Goal: Task Accomplishment & Management: Manage account settings

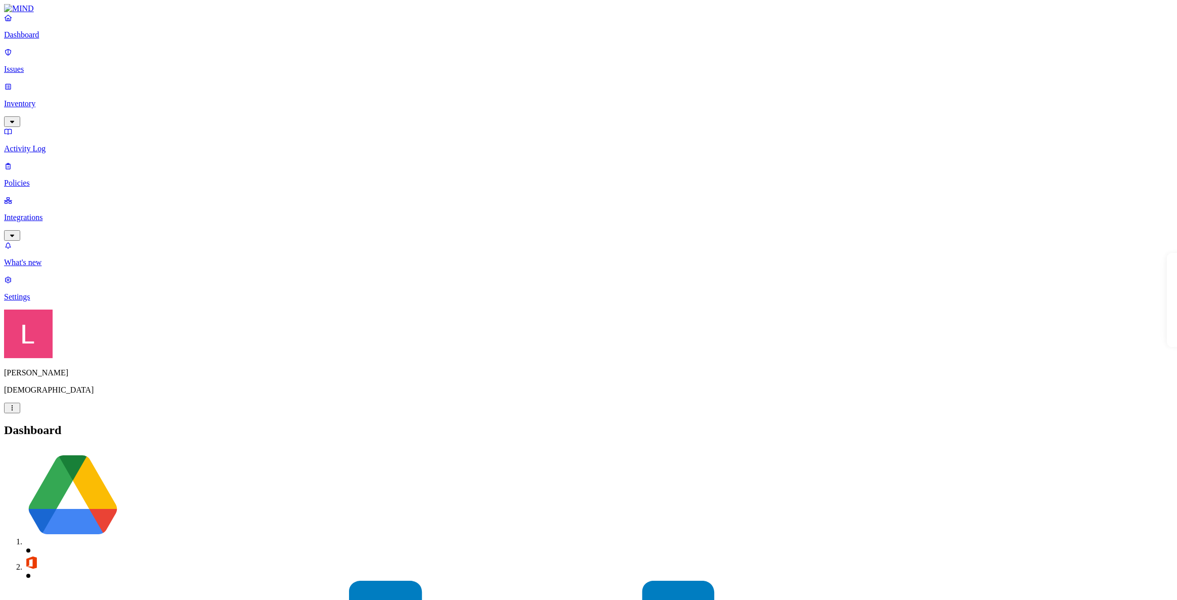
click at [54, 301] on p "Settings" at bounding box center [588, 296] width 1169 height 9
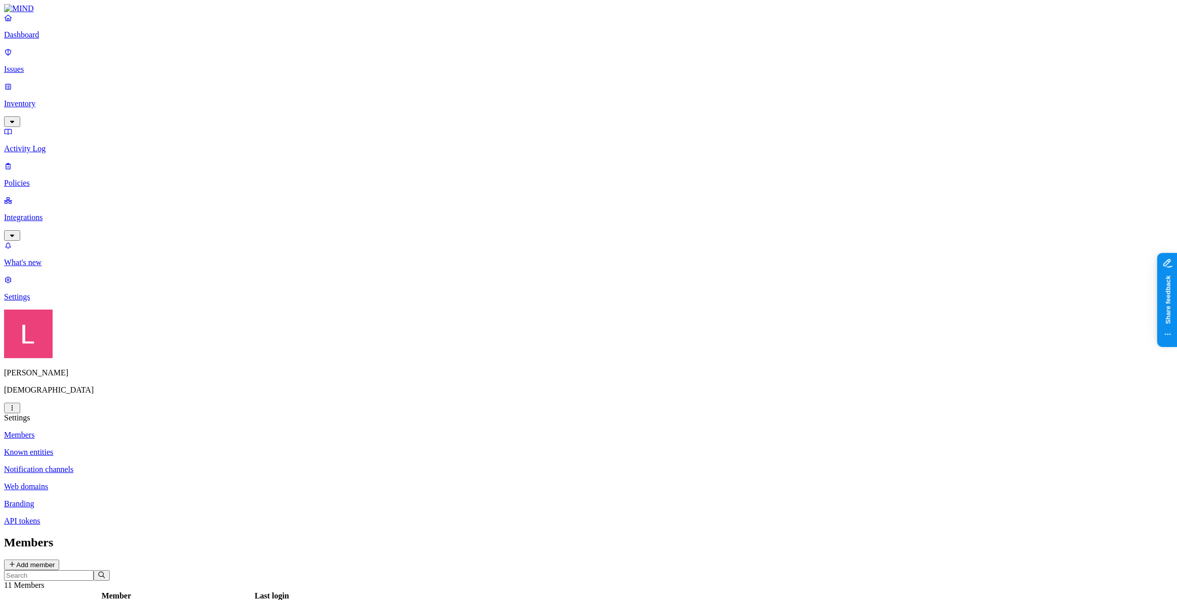
click at [25, 39] on p "Dashboard" at bounding box center [588, 34] width 1169 height 9
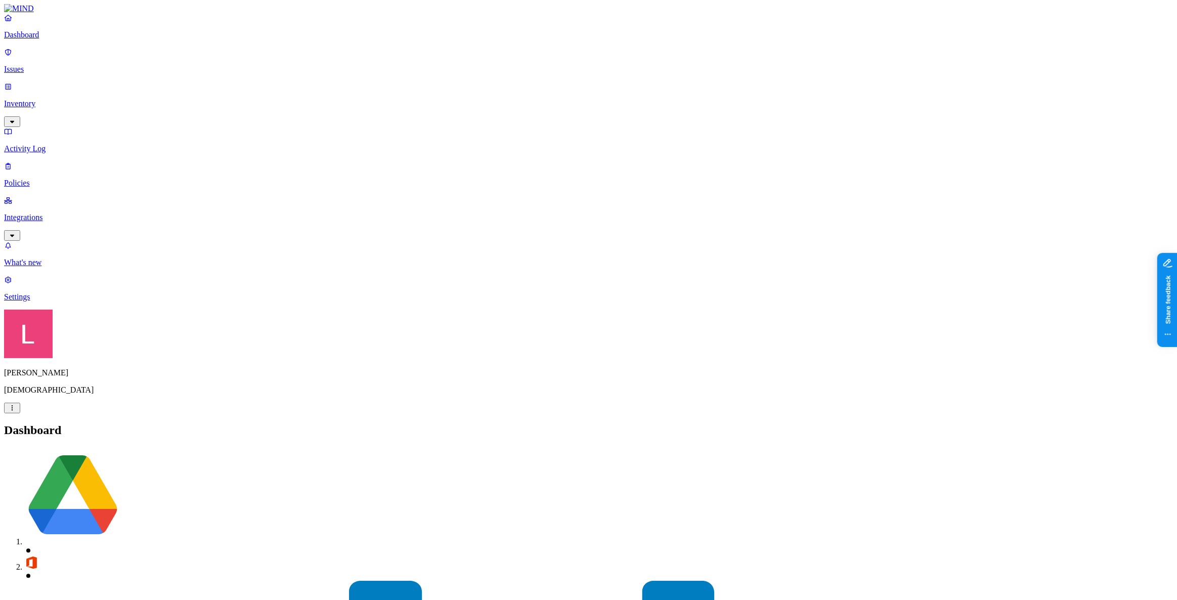
click at [64, 213] on p "Integrations" at bounding box center [588, 217] width 1169 height 9
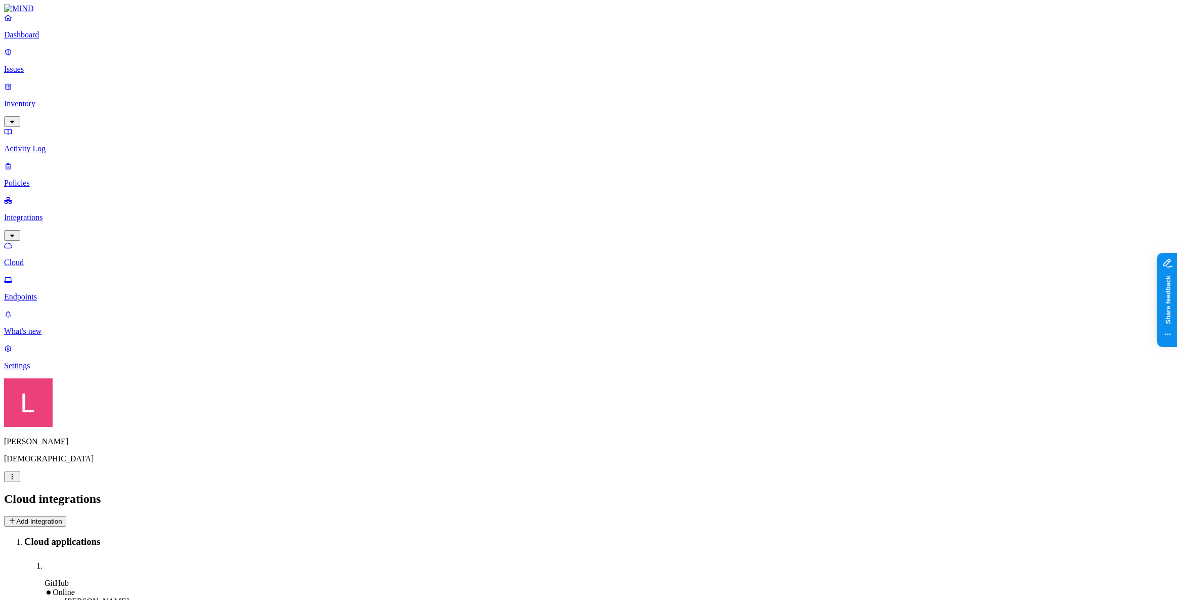
click at [77, 292] on p "Endpoints" at bounding box center [588, 296] width 1169 height 9
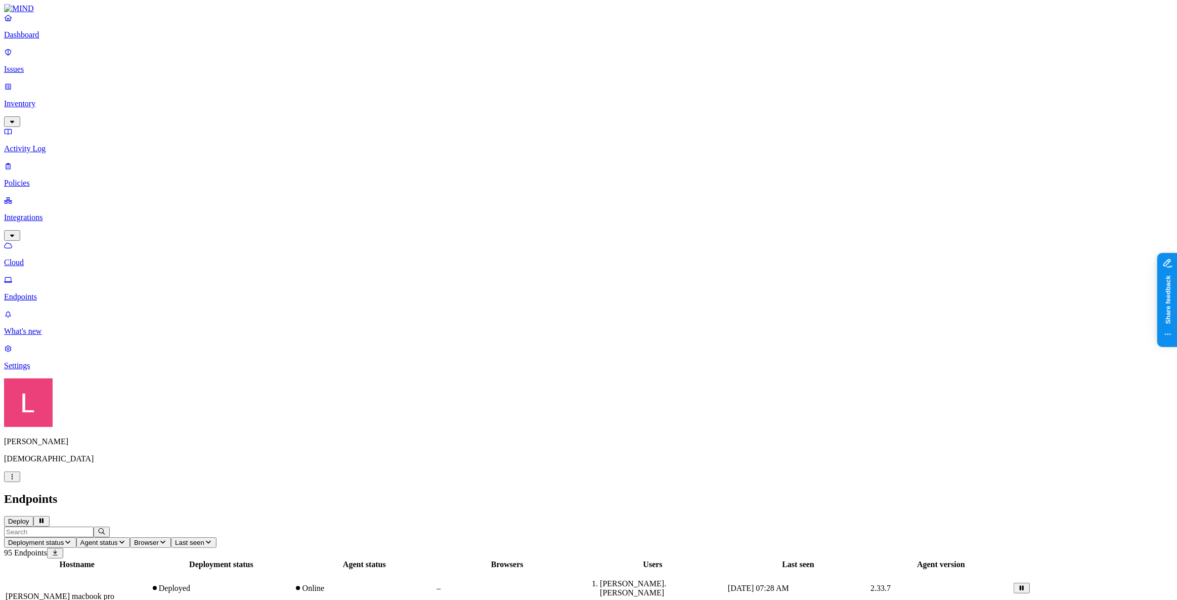
click at [33, 516] on button "Deploy" at bounding box center [18, 521] width 29 height 11
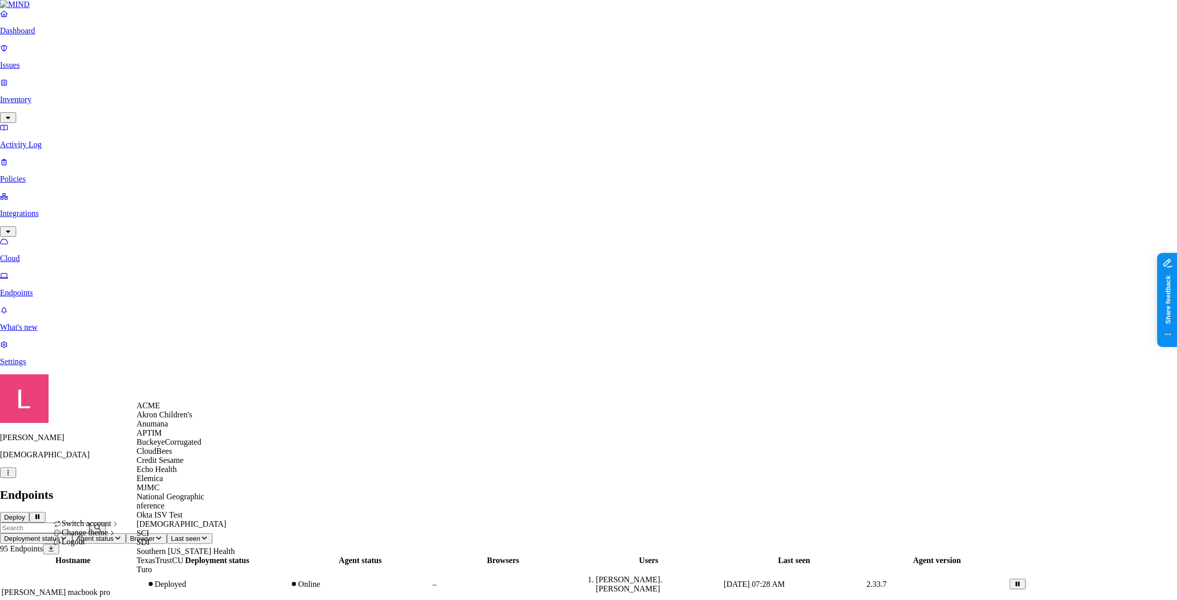
click at [177, 410] on div "ACME" at bounding box center [186, 405] width 98 height 9
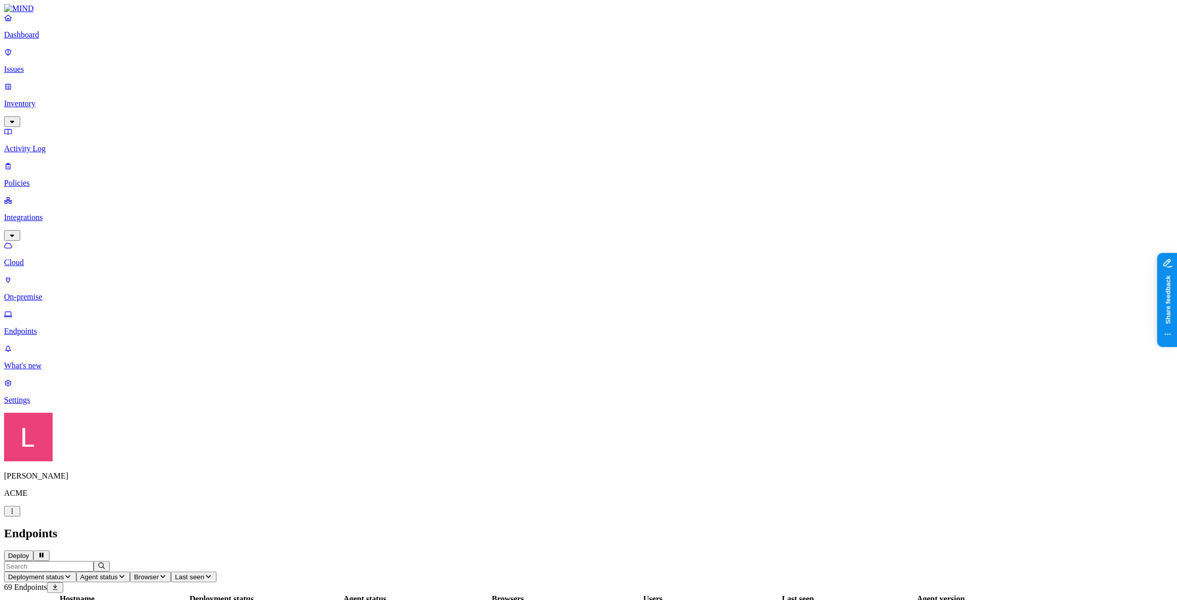
click at [33, 550] on button "Deploy" at bounding box center [18, 555] width 29 height 11
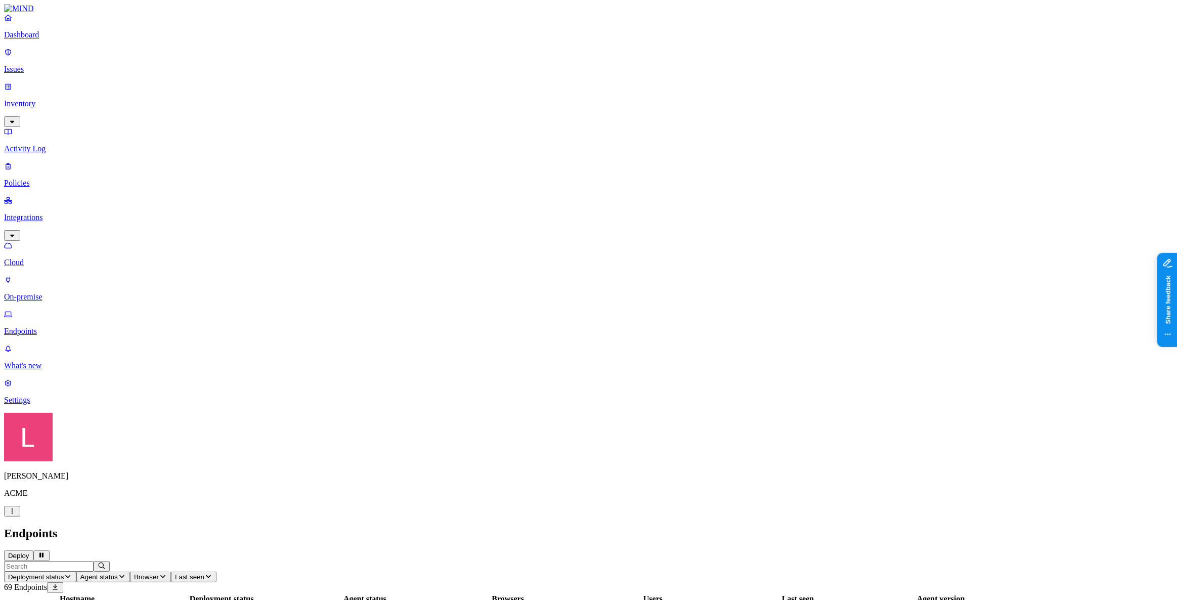
click at [62, 39] on p "Dashboard" at bounding box center [588, 34] width 1169 height 9
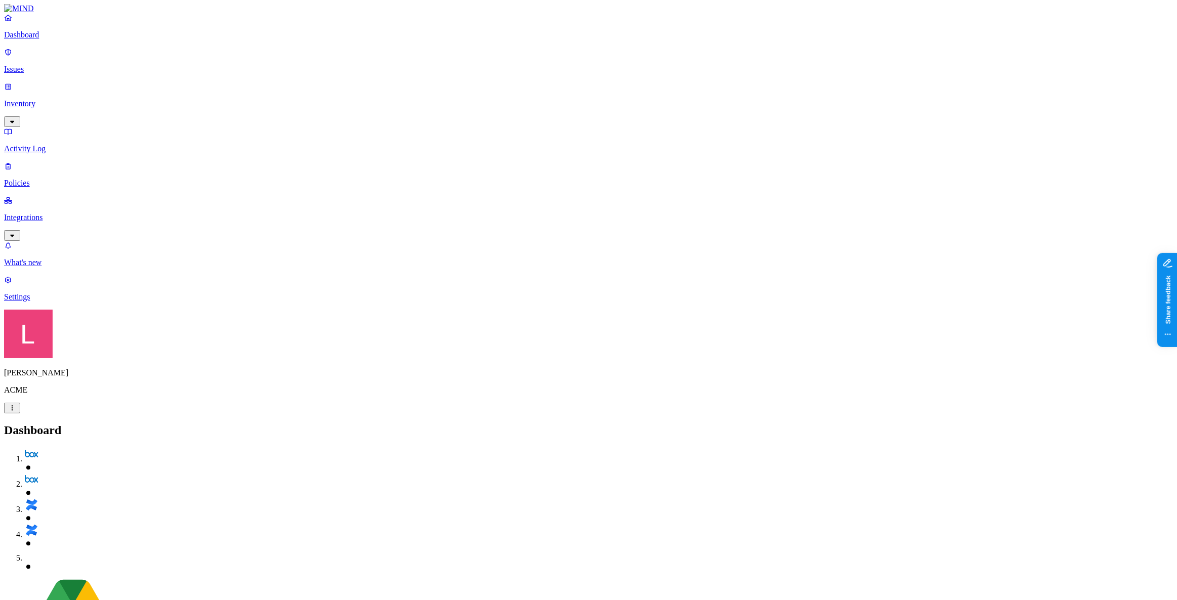
click at [52, 301] on p "Settings" at bounding box center [588, 296] width 1169 height 9
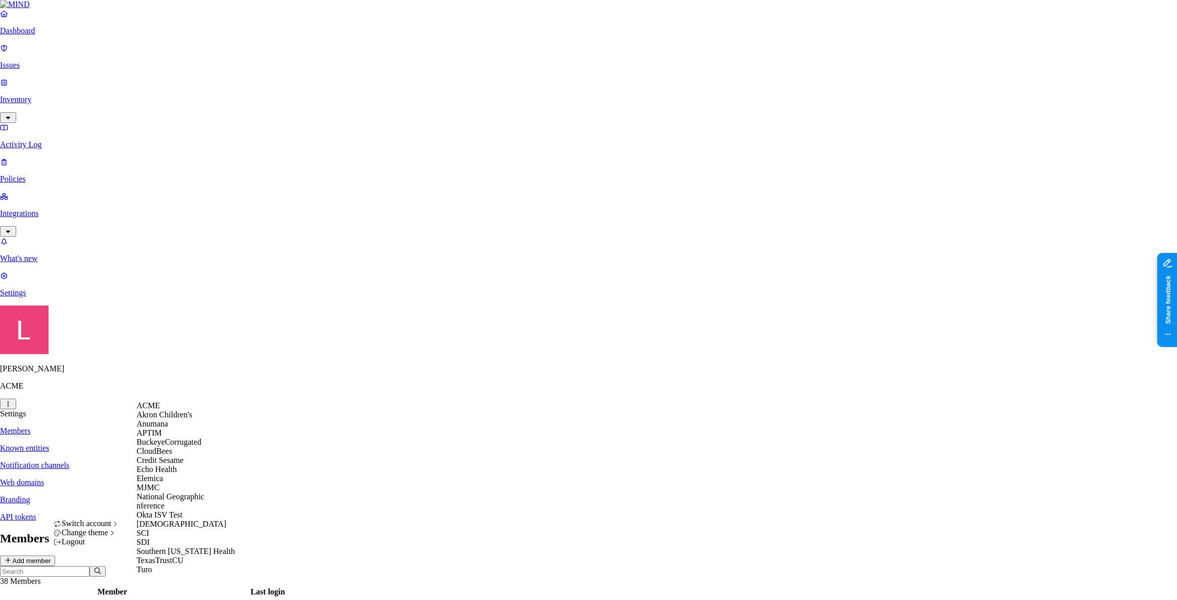
scroll to position [92, 0]
click at [182, 529] on div "[DEMOGRAPHIC_DATA]" at bounding box center [186, 524] width 98 height 9
